Goal: Obtain resource: Download file/media

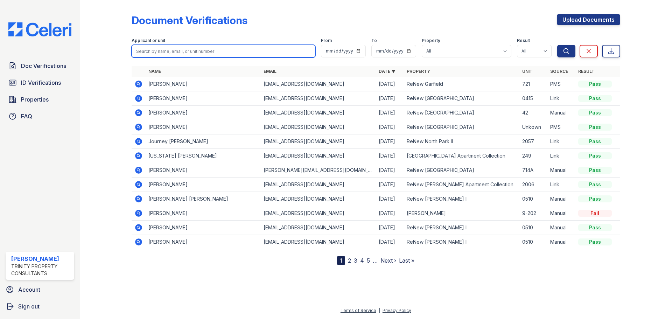
click at [227, 46] on input "search" at bounding box center [224, 51] width 184 height 13
type input "edwibel"
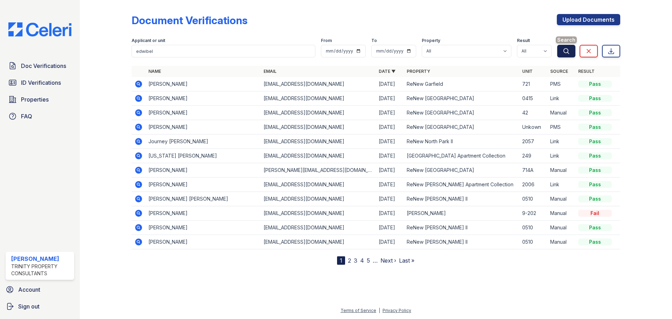
click at [564, 48] on icon "submit" at bounding box center [566, 51] width 7 height 7
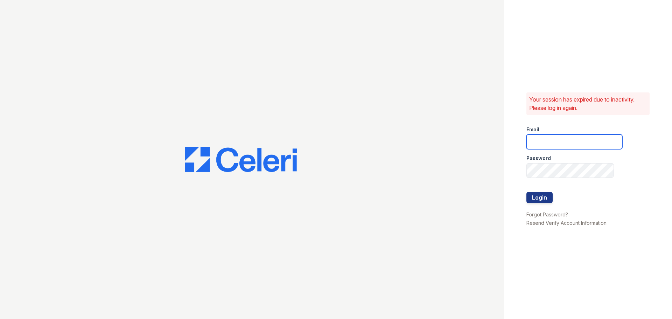
type input "Samantha.Aguirre@trinity-pm.com"
click at [536, 202] on button "Login" at bounding box center [539, 197] width 26 height 11
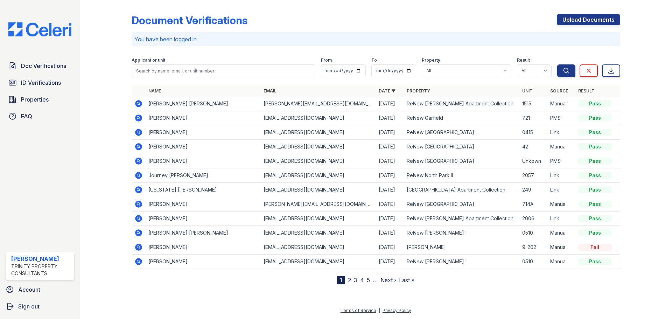
click at [225, 77] on form "Applicant or unit From To Property All Alturas [PERSON_NAME] Alturas Eleventh […" at bounding box center [376, 66] width 488 height 28
click at [226, 70] on input "search" at bounding box center [224, 70] width 184 height 13
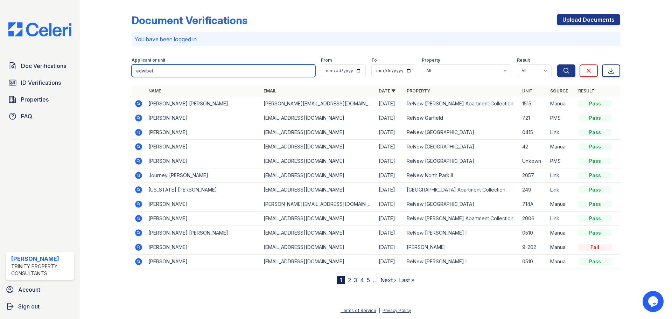
type input "edwibel"
click at [557, 64] on button "Search" at bounding box center [566, 70] width 18 height 13
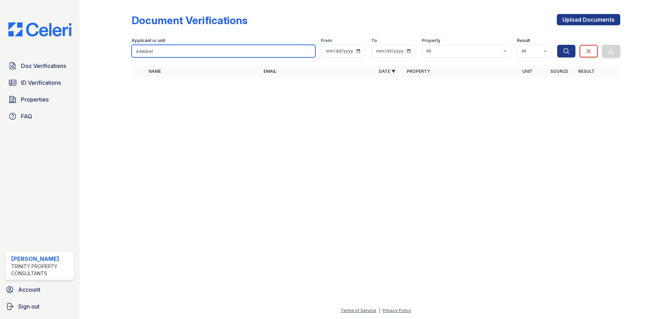
click at [228, 54] on input "edwibel" at bounding box center [224, 51] width 184 height 13
type input "[DEMOGRAPHIC_DATA]"
click at [557, 45] on button "Search" at bounding box center [566, 51] width 18 height 13
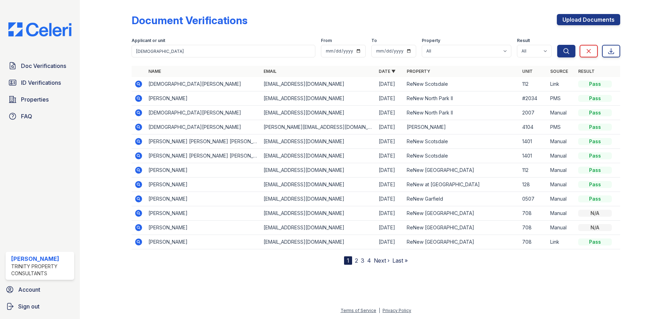
click at [138, 97] on icon at bounding box center [138, 98] width 2 height 2
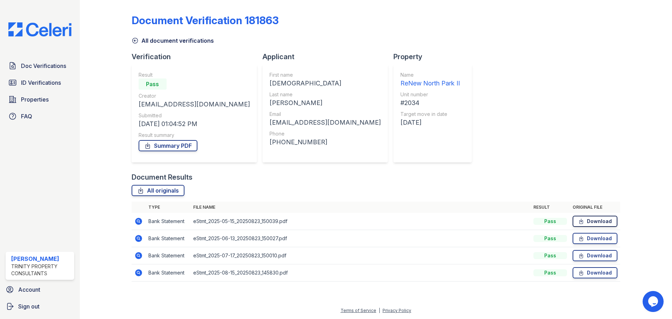
click at [587, 224] on link "Download" at bounding box center [594, 221] width 45 height 11
drag, startPoint x: 37, startPoint y: 84, endPoint x: 33, endPoint y: 84, distance: 4.2
click at [37, 84] on span "ID Verifications" at bounding box center [41, 82] width 40 height 8
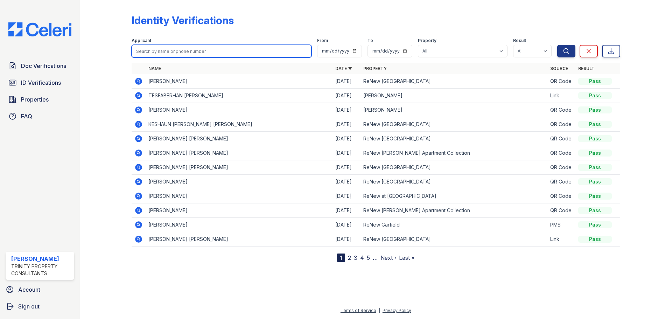
click at [175, 53] on input "search" at bounding box center [222, 51] width 180 height 13
type input "[DEMOGRAPHIC_DATA]"
click at [557, 45] on button "Search" at bounding box center [566, 51] width 18 height 13
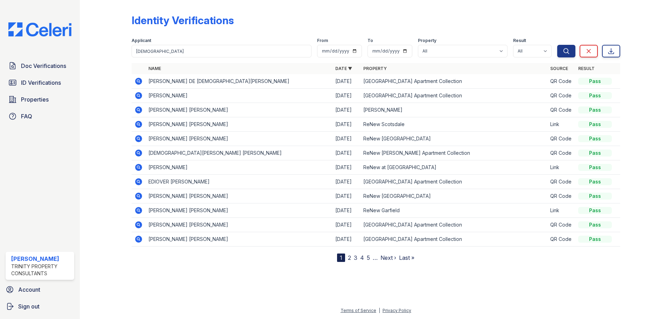
click at [139, 238] on icon at bounding box center [138, 239] width 8 height 8
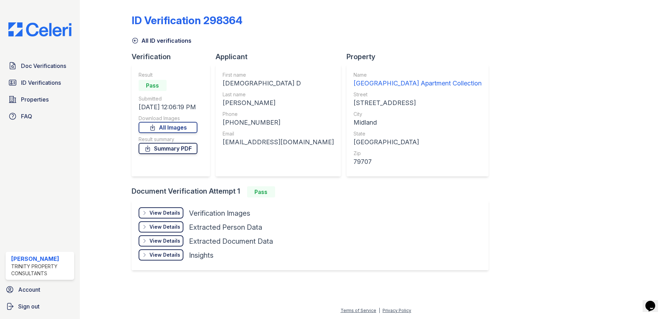
click at [164, 147] on link "Summary PDF" at bounding box center [168, 148] width 59 height 11
